Goal: Task Accomplishment & Management: Complete application form

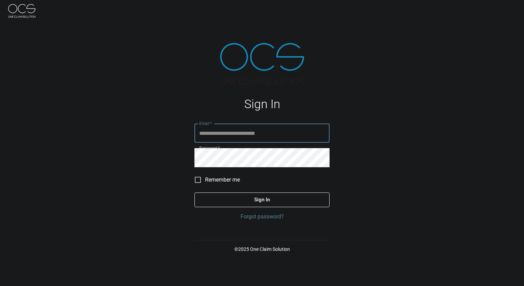
type input "**********"
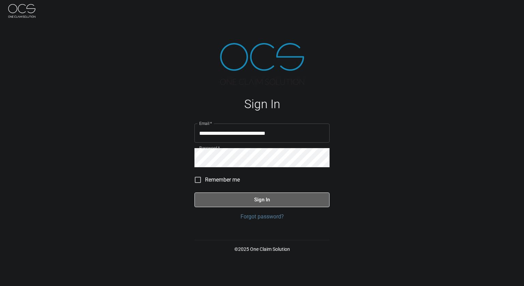
click at [267, 201] on button "Sign In" at bounding box center [262, 200] width 135 height 14
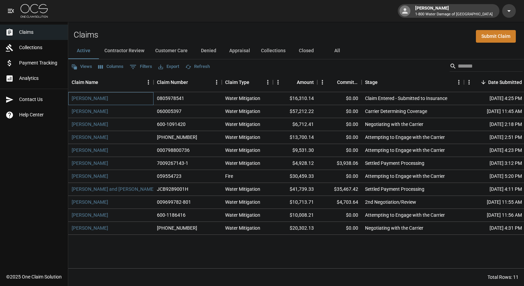
click at [127, 99] on div "[PERSON_NAME]" at bounding box center [110, 98] width 85 height 13
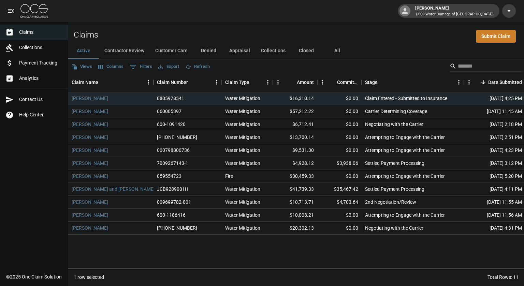
click at [359, 33] on div "Claims Submit Claim" at bounding box center [296, 32] width 456 height 21
drag, startPoint x: 281, startPoint y: 22, endPoint x: 253, endPoint y: 24, distance: 28.0
click at [253, 24] on div "Claims Submit Claim" at bounding box center [296, 32] width 456 height 21
click at [255, 71] on div "Views Columns 0 Filters Export Refresh" at bounding box center [296, 66] width 456 height 14
click at [248, 28] on div "Claims Submit Claim" at bounding box center [296, 32] width 456 height 21
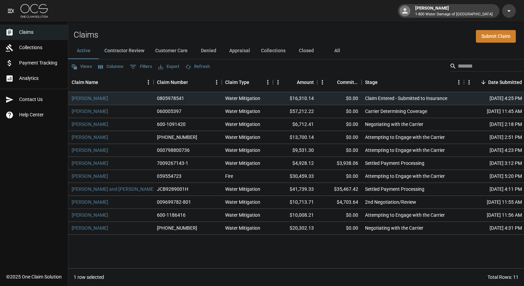
drag, startPoint x: 233, startPoint y: 70, endPoint x: 372, endPoint y: 43, distance: 140.8
drag, startPoint x: 372, startPoint y: 43, endPoint x: 267, endPoint y: 30, distance: 105.2
click at [267, 30] on div "Claims Submit Claim" at bounding box center [296, 32] width 456 height 21
click at [218, 38] on div "Claims Submit Claim" at bounding box center [296, 32] width 456 height 21
drag, startPoint x: 123, startPoint y: 40, endPoint x: 349, endPoint y: 34, distance: 226.4
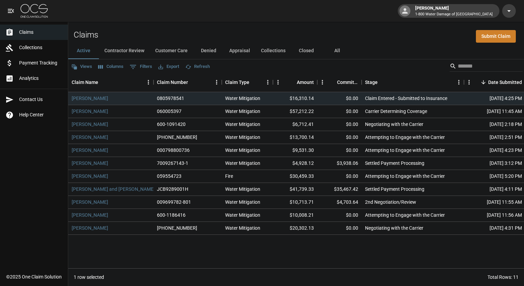
click at [349, 34] on div "Claims Submit Claim" at bounding box center [296, 32] width 456 height 21
click at [335, 33] on div "Claims Submit Claim" at bounding box center [296, 32] width 456 height 21
